Goal: Find specific page/section: Find specific page/section

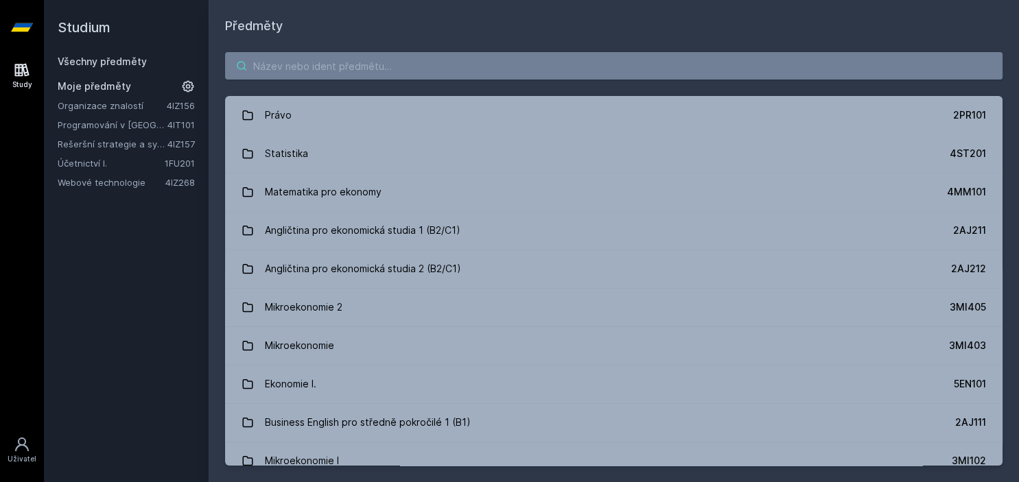
click at [273, 56] on input "search" at bounding box center [613, 65] width 777 height 27
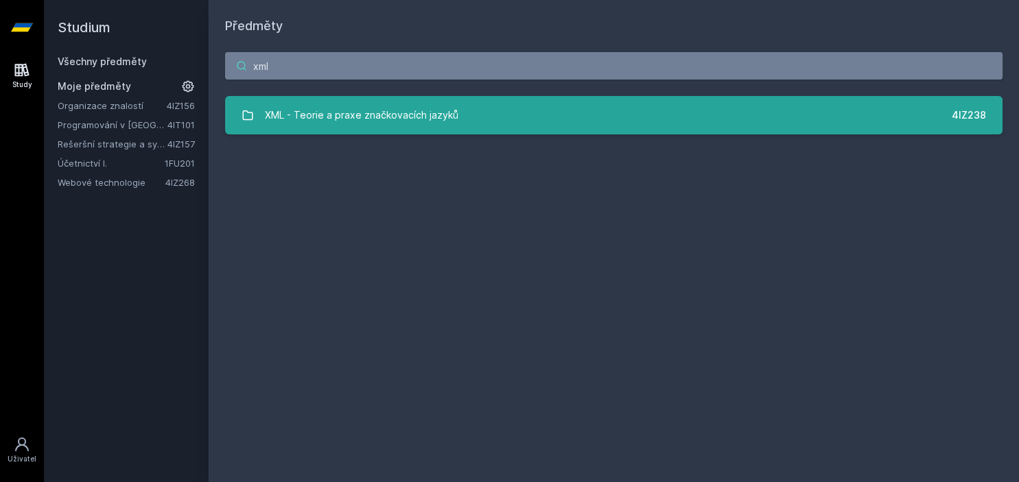
type input "xml"
click at [318, 106] on div "XML - Teorie a praxe značkovacích jazyků" at bounding box center [362, 115] width 194 height 27
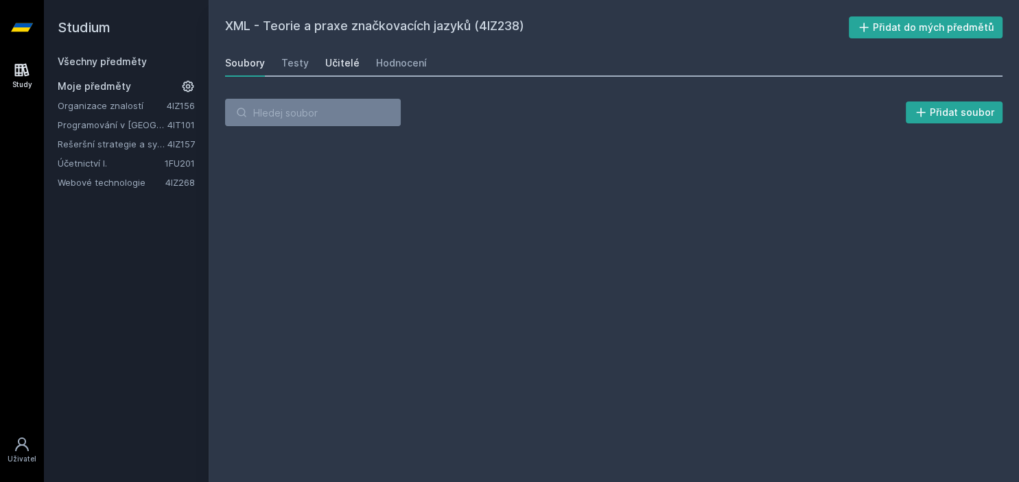
click at [347, 57] on div "Učitelé" at bounding box center [342, 63] width 34 height 14
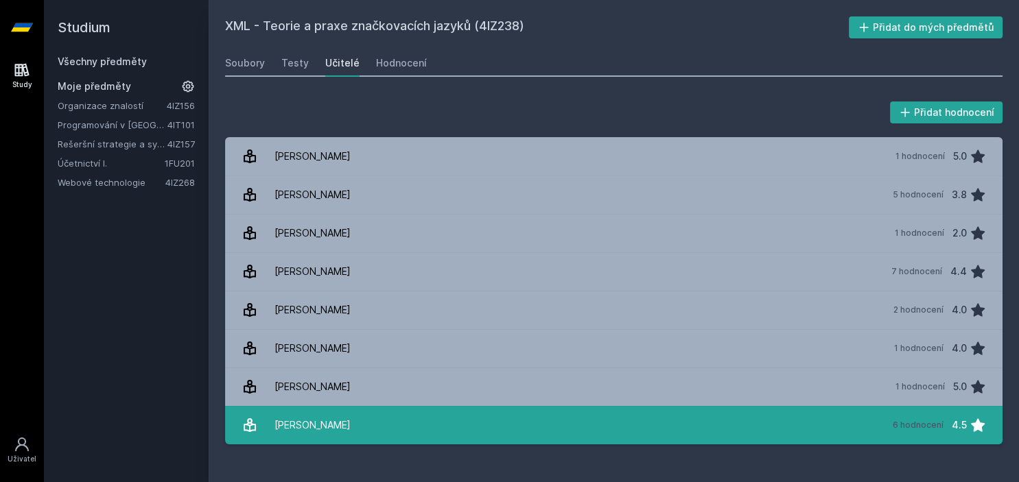
click at [353, 432] on link "[PERSON_NAME] 6 hodnocení 4.5" at bounding box center [613, 425] width 777 height 38
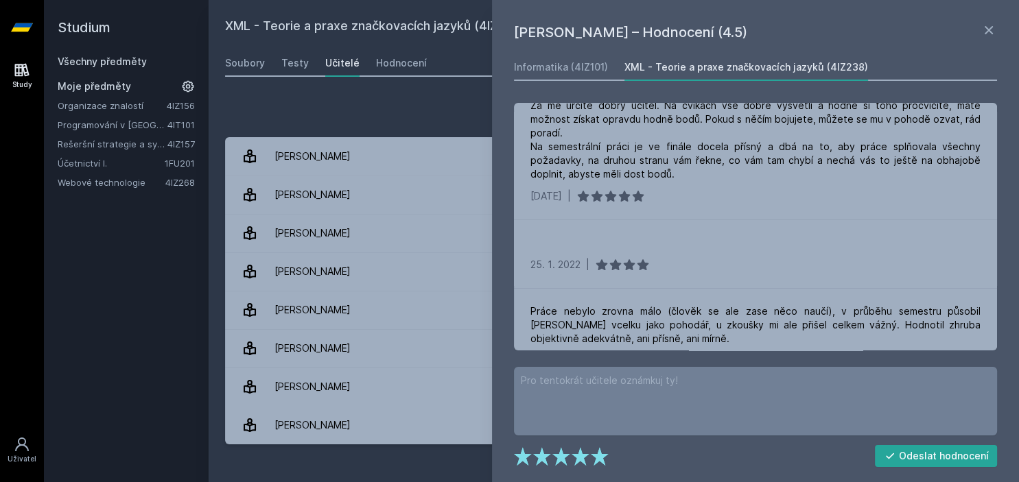
scroll to position [520, 0]
